Goal: Find specific page/section

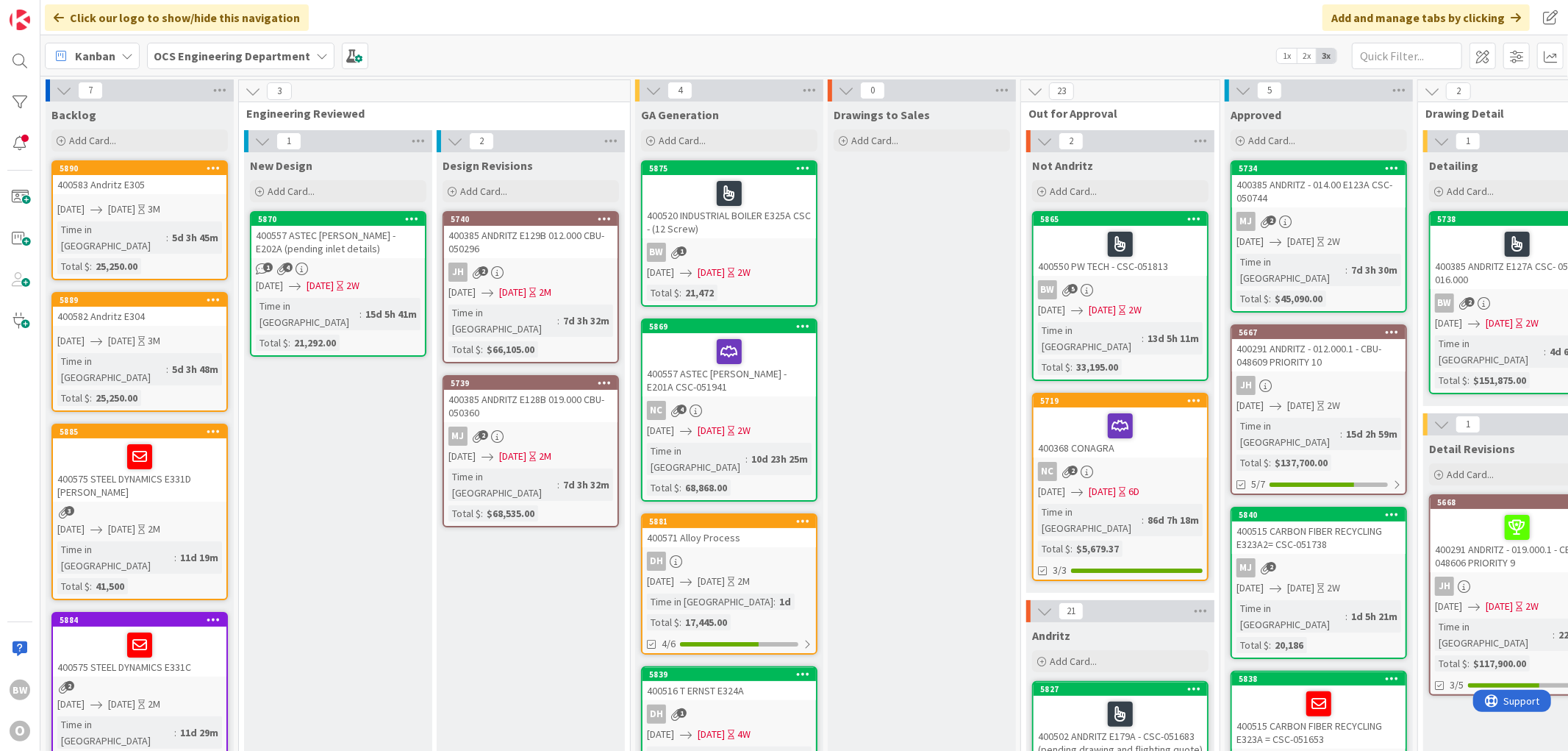
scroll to position [0, 373]
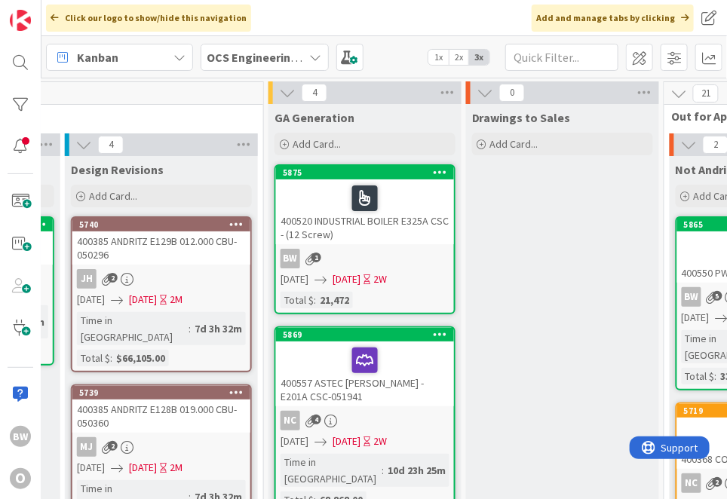
click at [415, 253] on div "BW 1" at bounding box center [365, 259] width 178 height 20
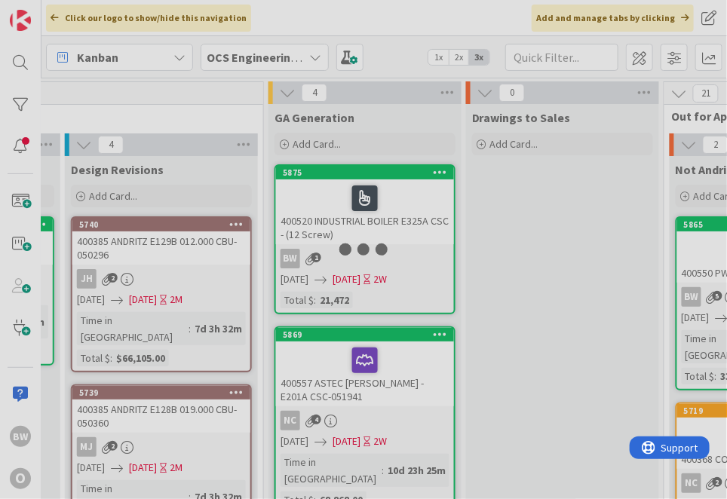
click at [415, 253] on div at bounding box center [363, 249] width 727 height 499
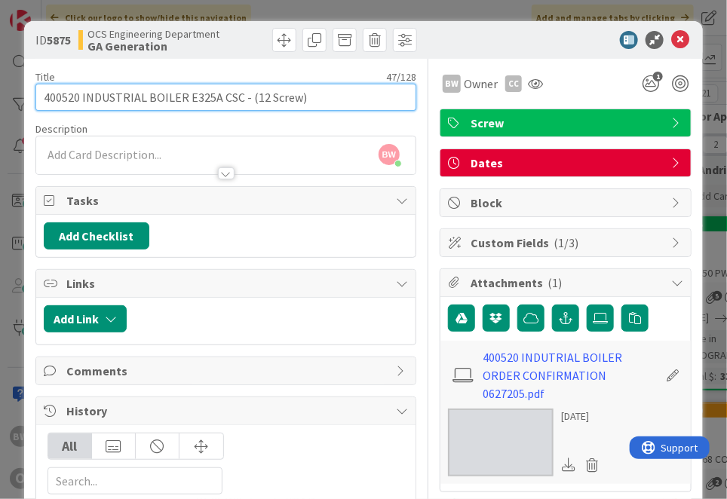
click at [241, 95] on input "400520 INDUSTRIAL BOILER E325A CSC - (12 Screw)" at bounding box center [225, 97] width 381 height 27
click at [236, 98] on input "400520 INDUSTRIAL BOILER E325A CSC - (12 Screw)" at bounding box center [225, 97] width 381 height 27
type input "400520 INDUSTRIAL BOILER E325A CSC-052009 (12 Screw)"
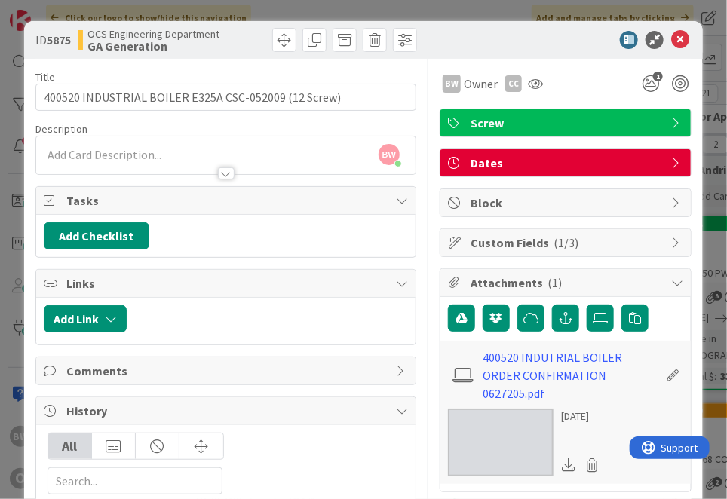
click at [291, 138] on div "BW [PERSON_NAME] just joined" at bounding box center [225, 155] width 379 height 38
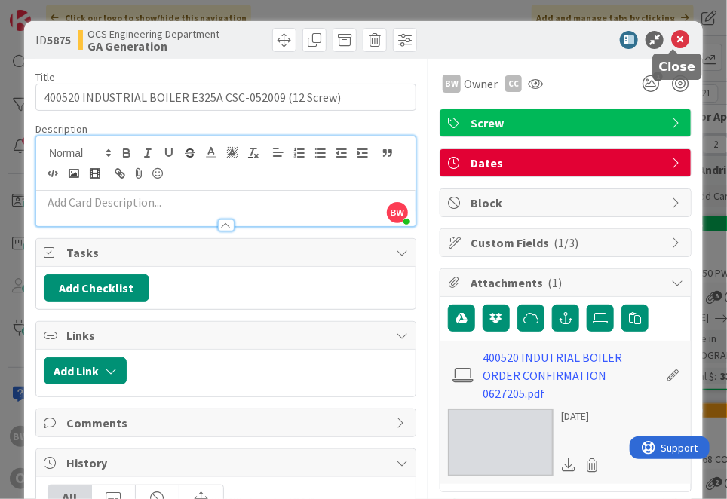
click at [672, 42] on icon at bounding box center [680, 40] width 18 height 18
